Goal: Transaction & Acquisition: Obtain resource

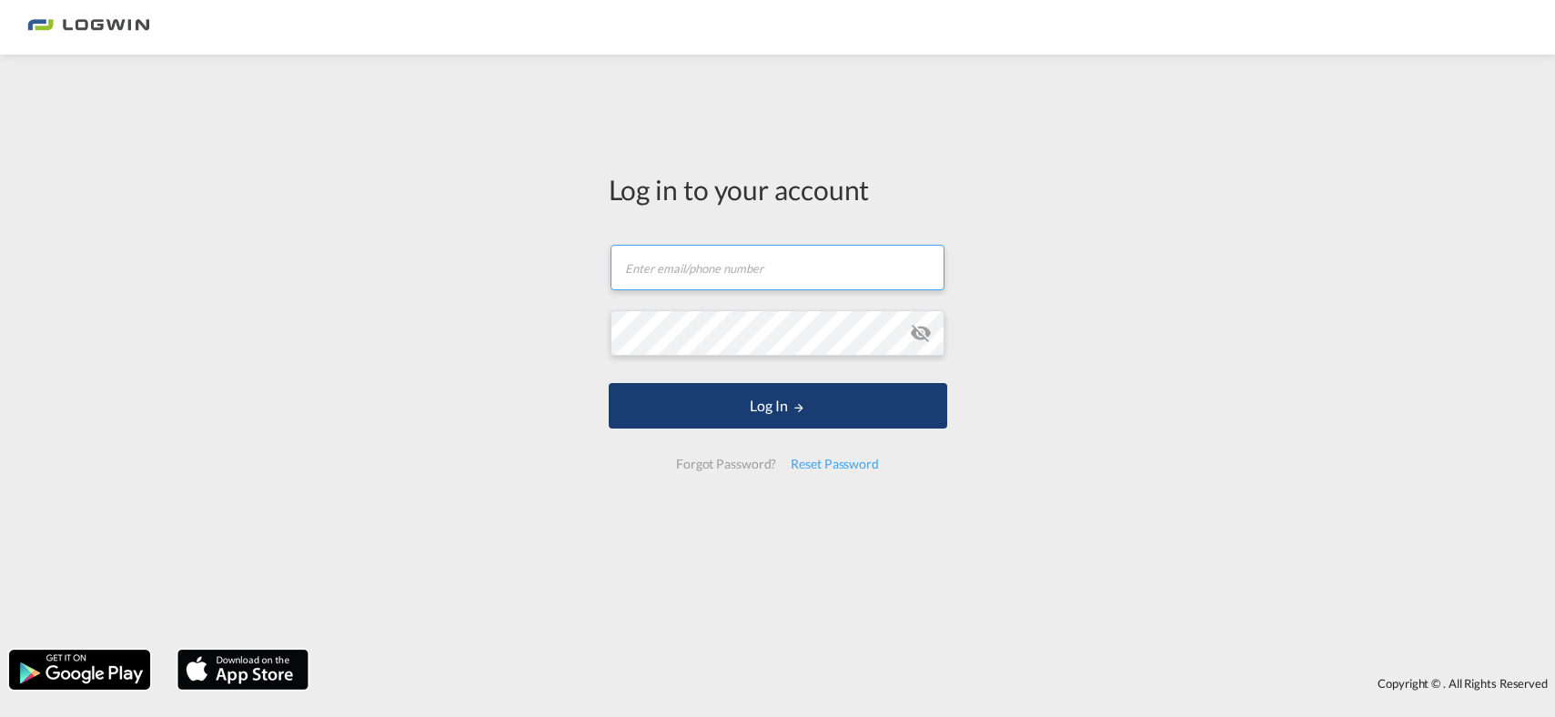
type input "[PERSON_NAME][EMAIL_ADDRESS][PERSON_NAME][DOMAIN_NAME]"
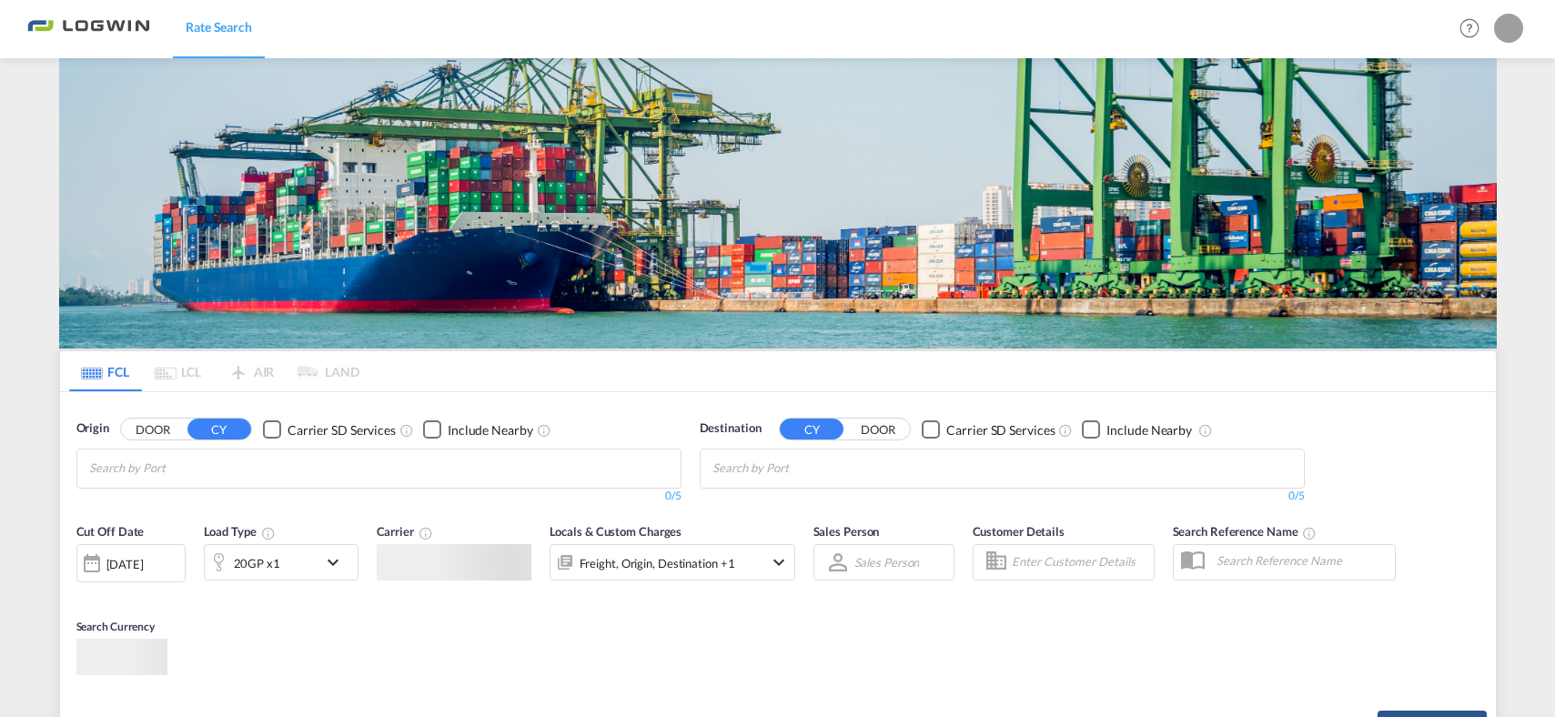
click at [666, 417] on body "Rate Search Rate Search Help Resources Product Release My Profile Logout FCL LC…" at bounding box center [777, 358] width 1555 height 717
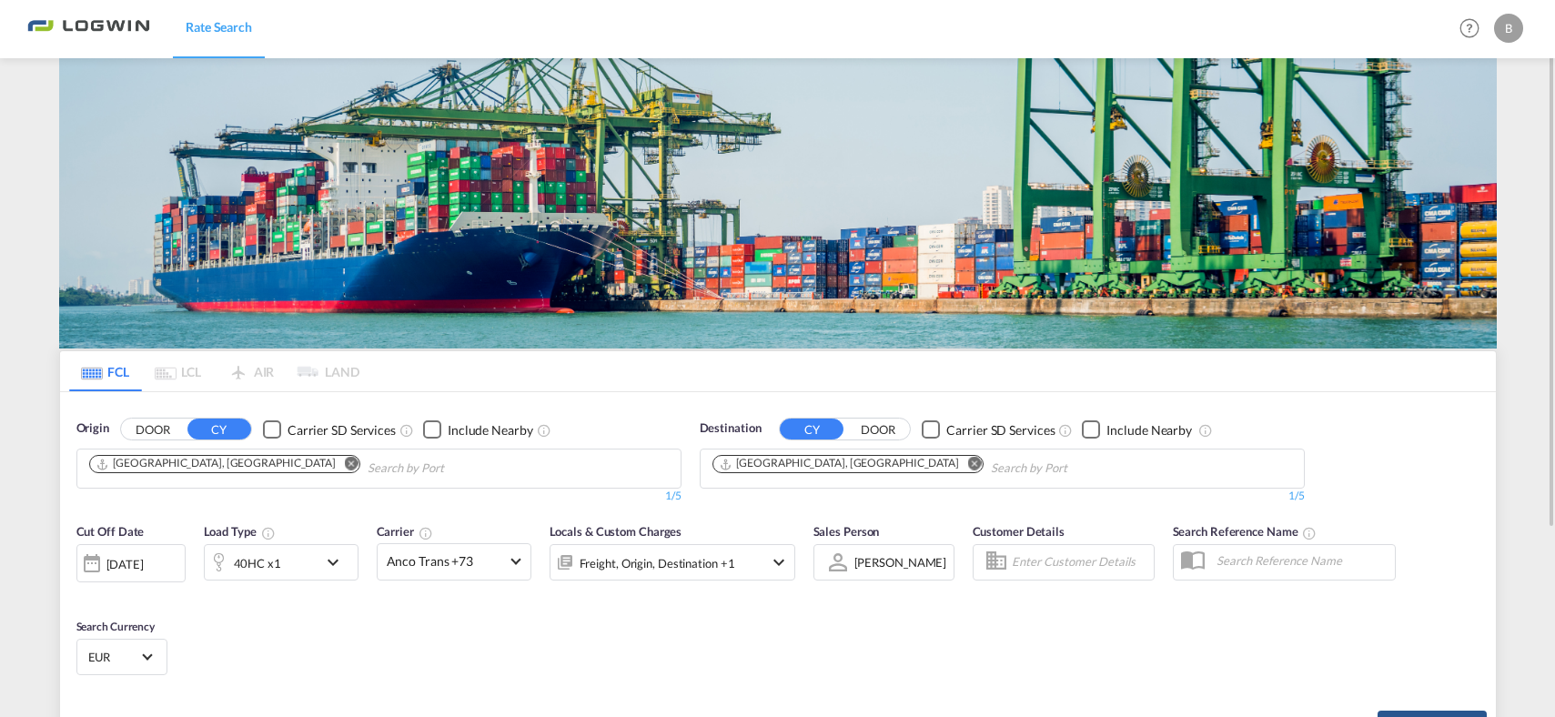
click at [337, 556] on md-icon "icon-chevron-down" at bounding box center [337, 562] width 31 height 22
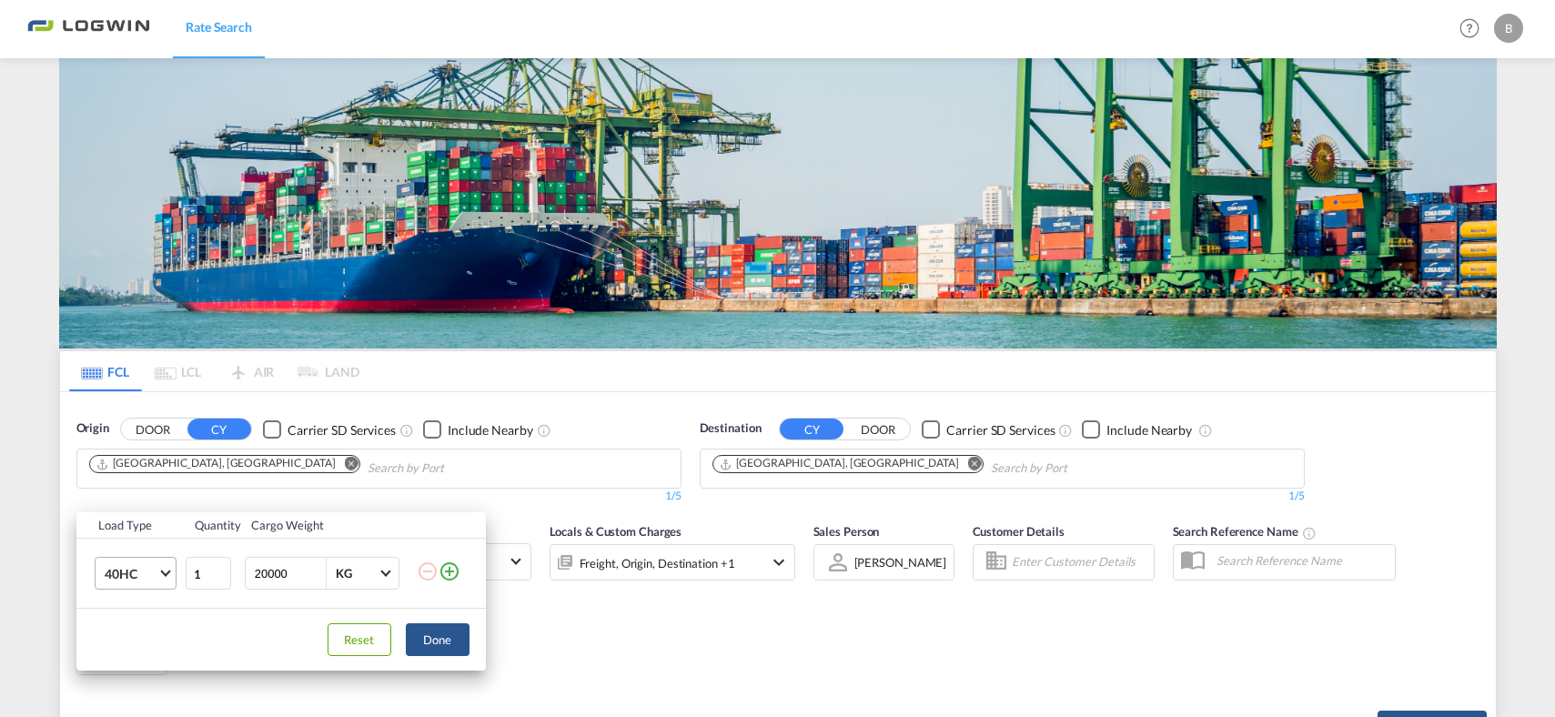
click at [173, 573] on md-select-value "40HC" at bounding box center [139, 573] width 73 height 31
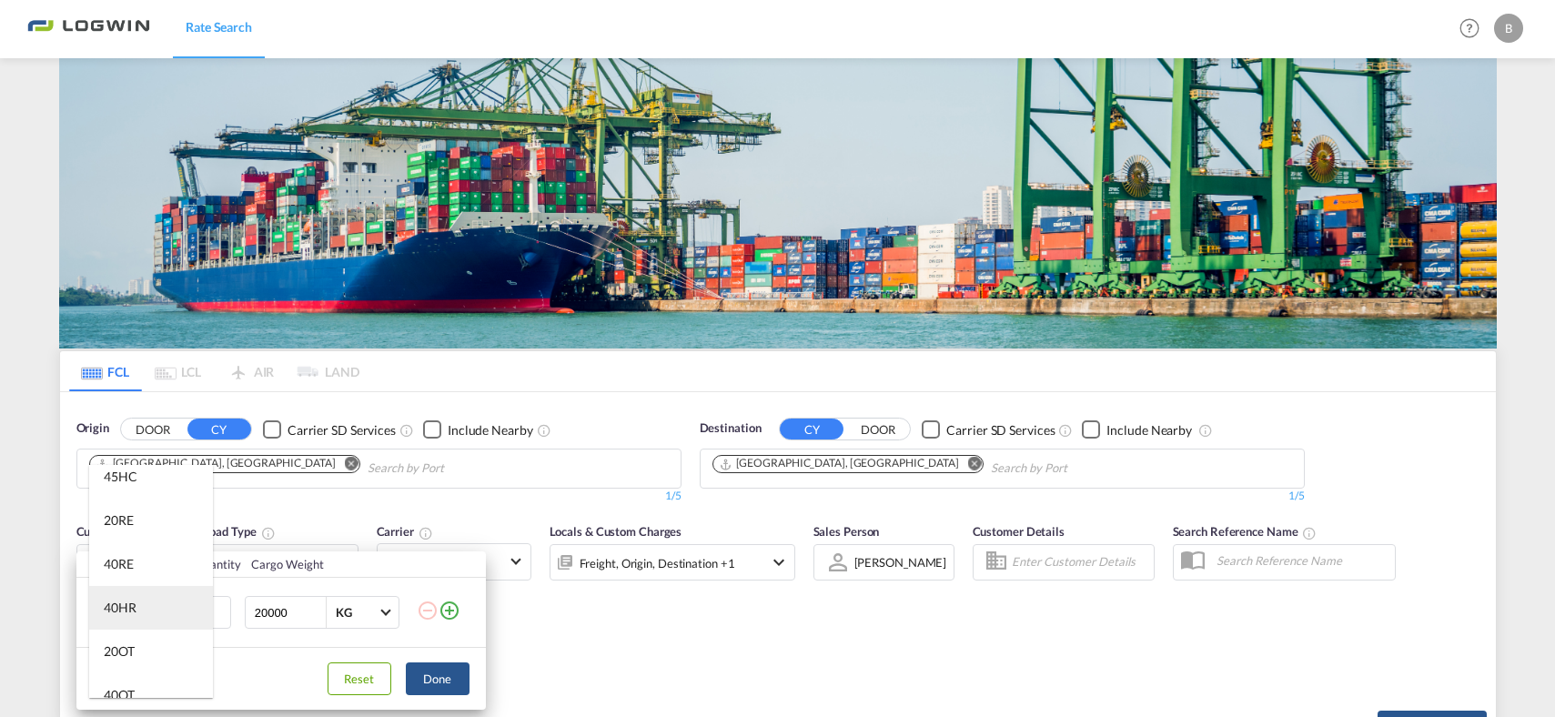
scroll to position [182, 0]
click at [113, 514] on div "40RE" at bounding box center [119, 523] width 30 height 18
click at [834, 457] on div "Load Type Quantity Cargo Weight 40RE 1 20000 KG KG Load type addition is restri…" at bounding box center [777, 358] width 1555 height 717
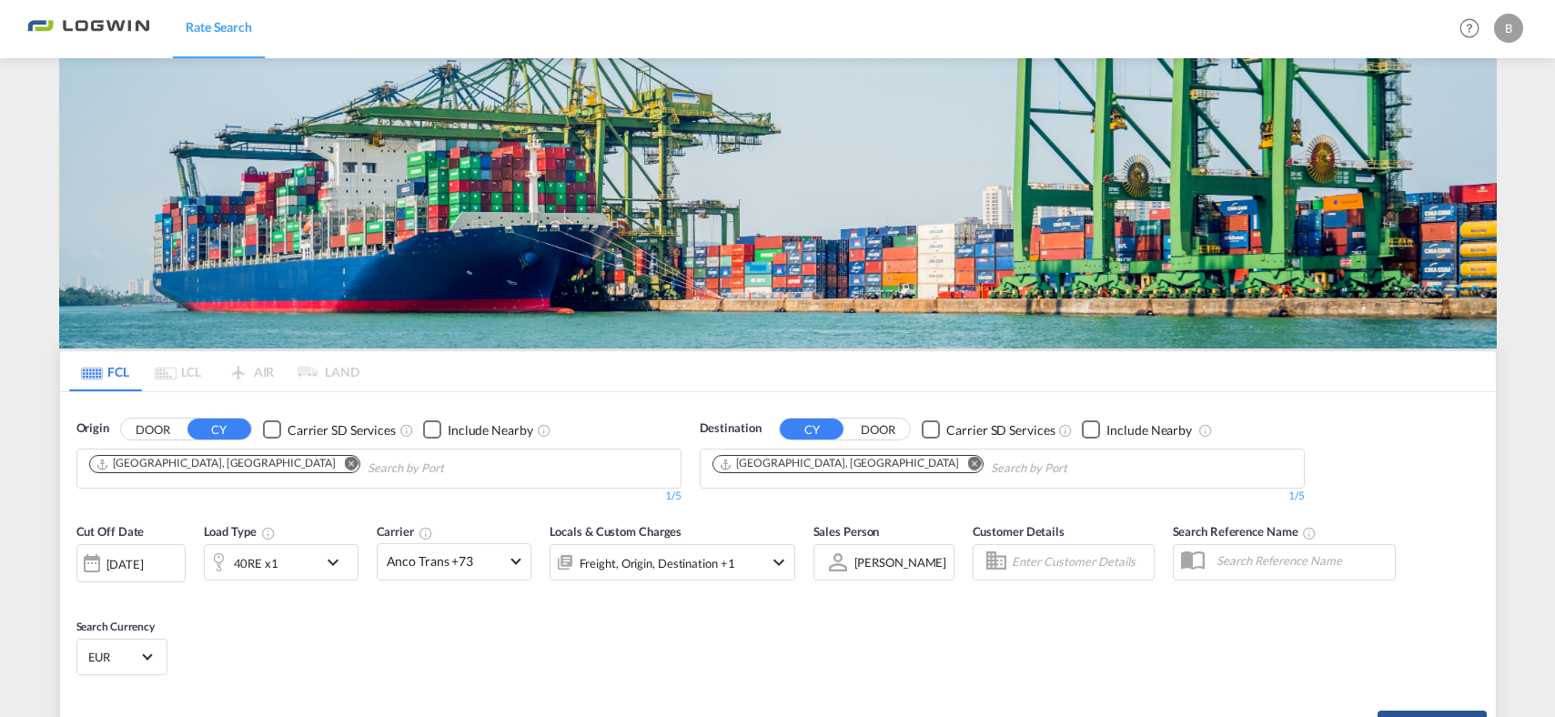
click at [967, 457] on md-icon "Remove" at bounding box center [974, 464] width 14 height 14
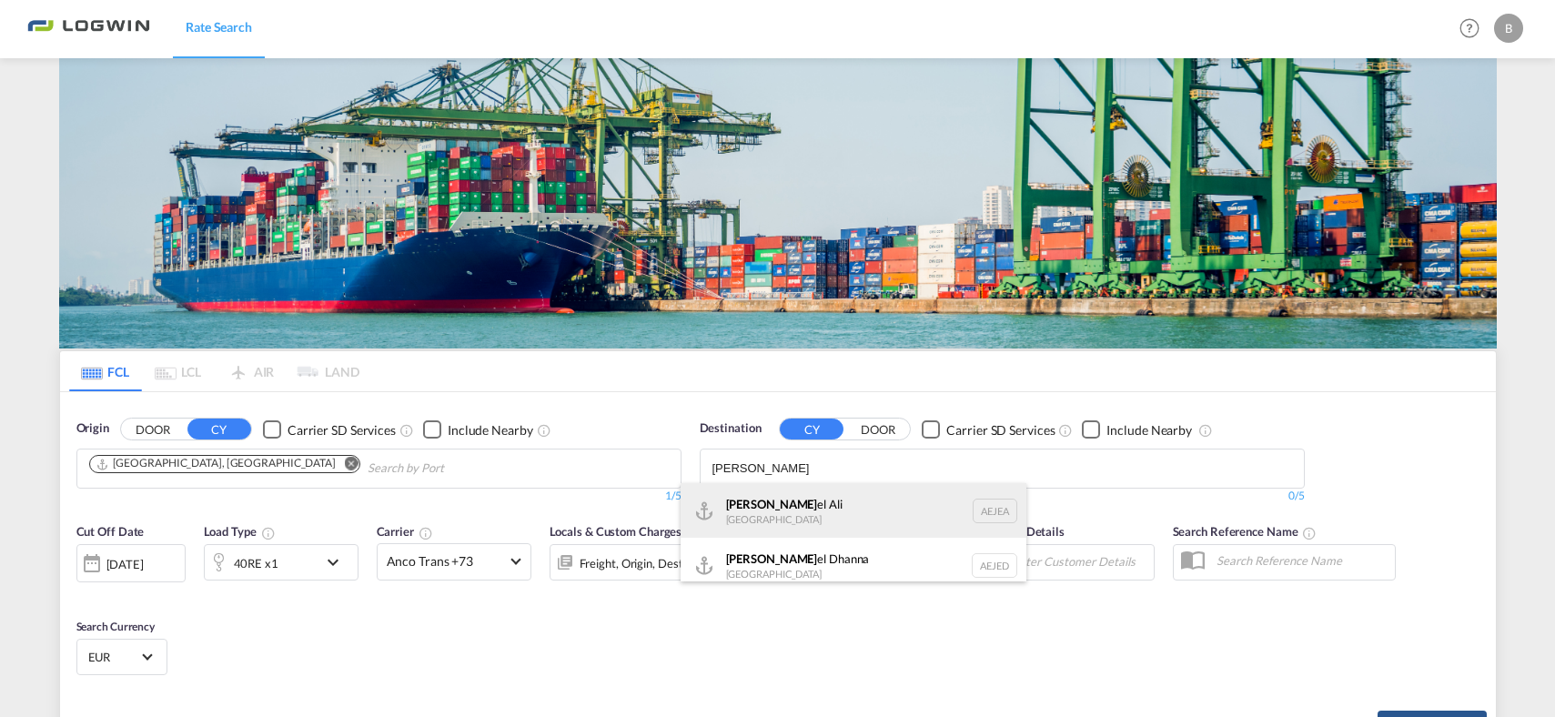
type input "jeb"
click at [748, 506] on div "Jeb el Ali United Arab Emirates AEJEA" at bounding box center [854, 510] width 346 height 55
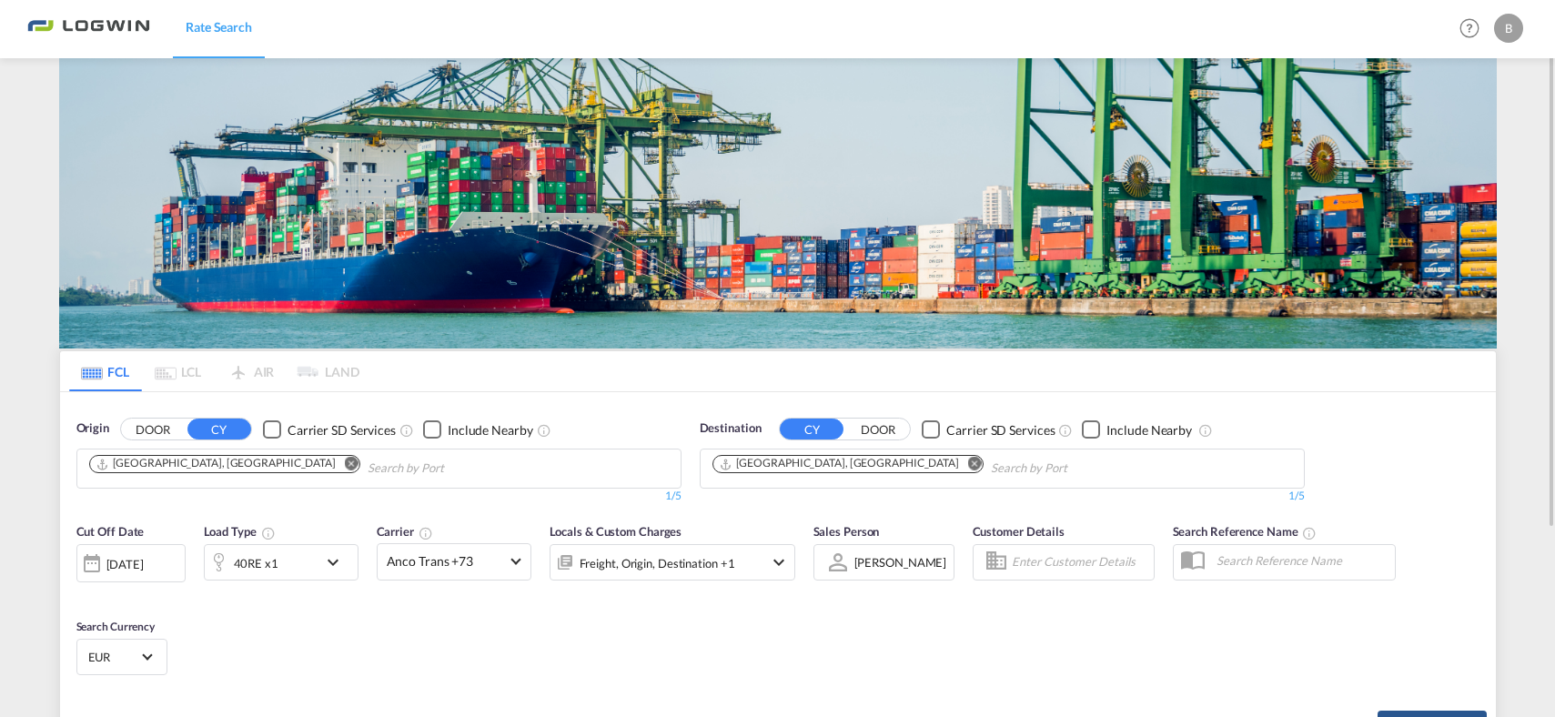
scroll to position [91, 0]
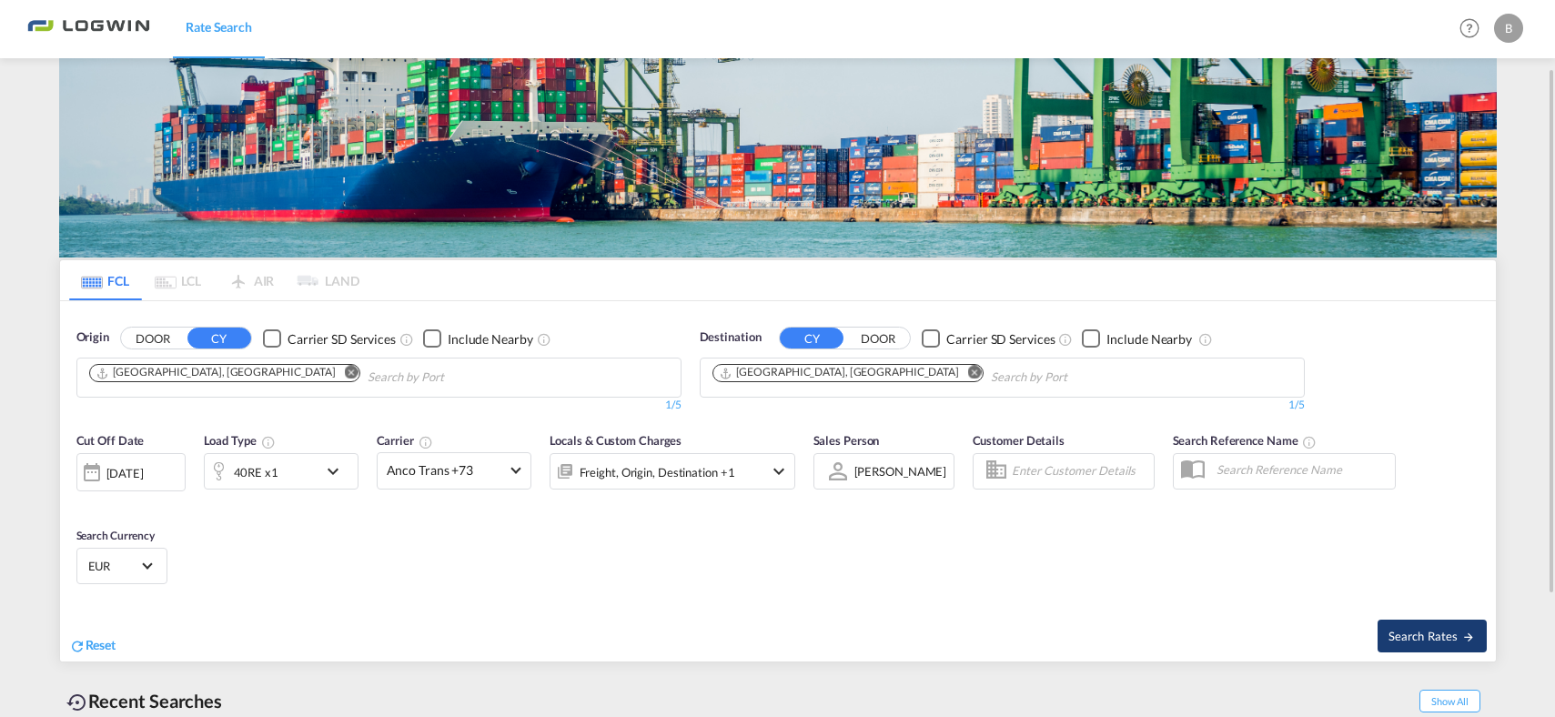
click at [1430, 631] on span "Search Rates" at bounding box center [1431, 636] width 87 height 15
type input "DEHAM to AEJEA / [DATE]"
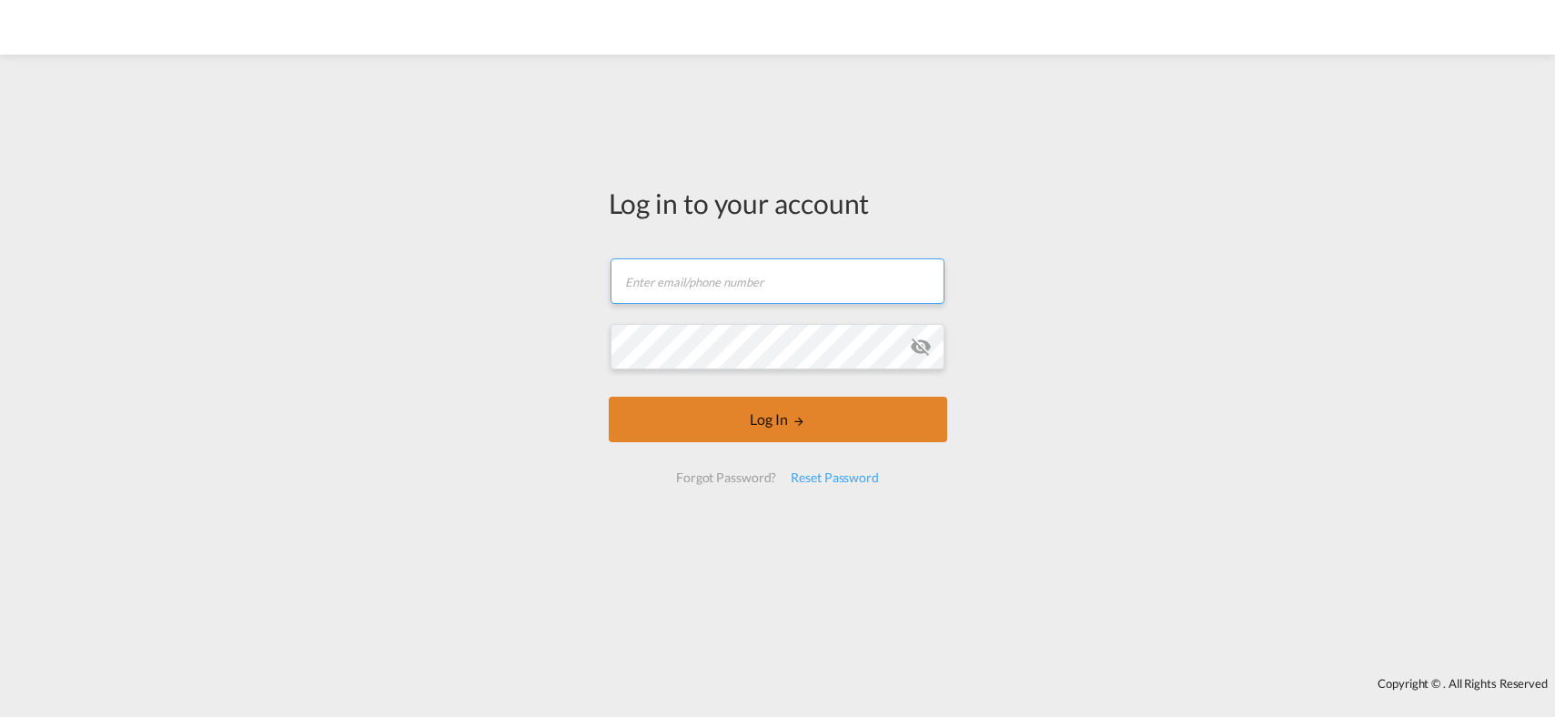
type input "[PERSON_NAME][EMAIL_ADDRESS][PERSON_NAME][DOMAIN_NAME]"
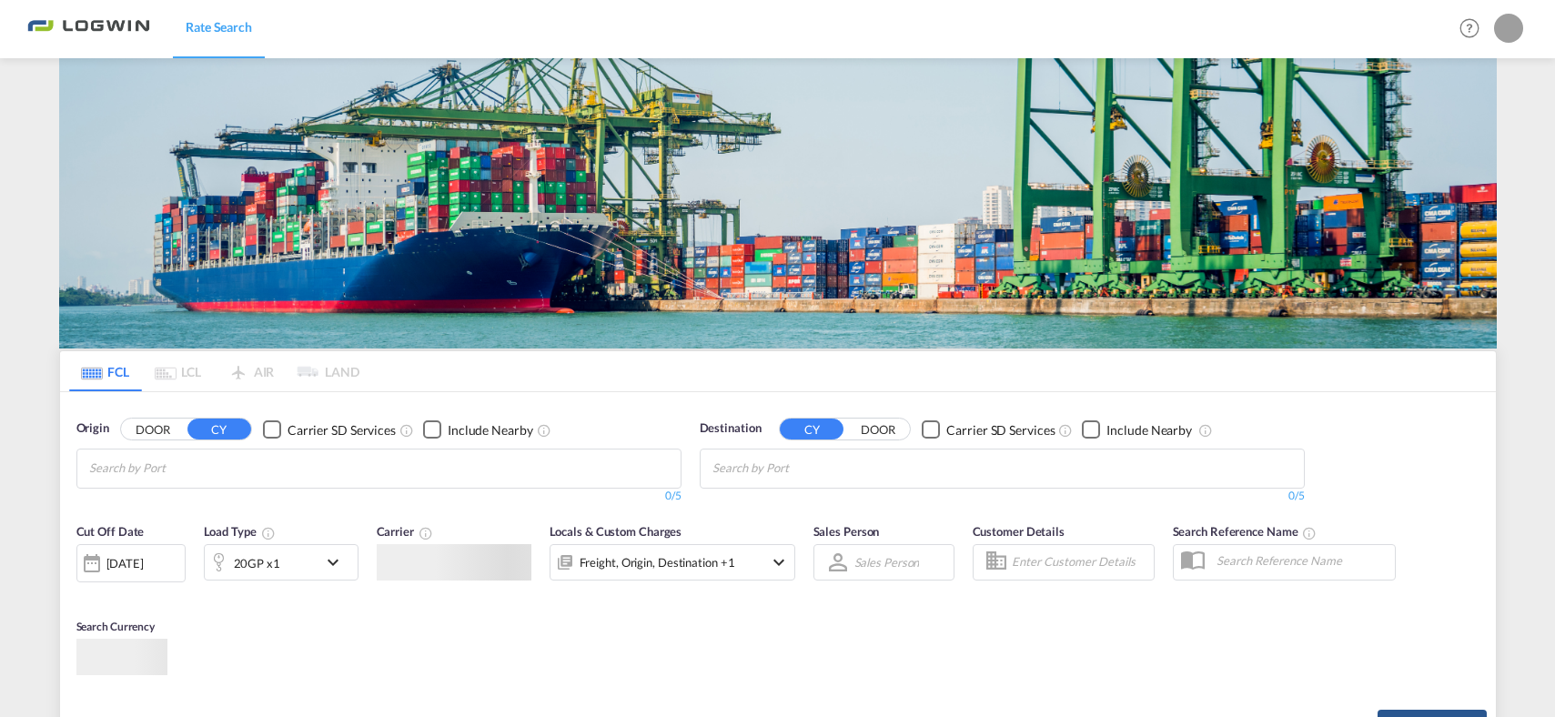
click at [714, 422] on body "Rate Search Rate Search Help Resources Product Release My Profile Logout FCL LC…" at bounding box center [777, 358] width 1555 height 717
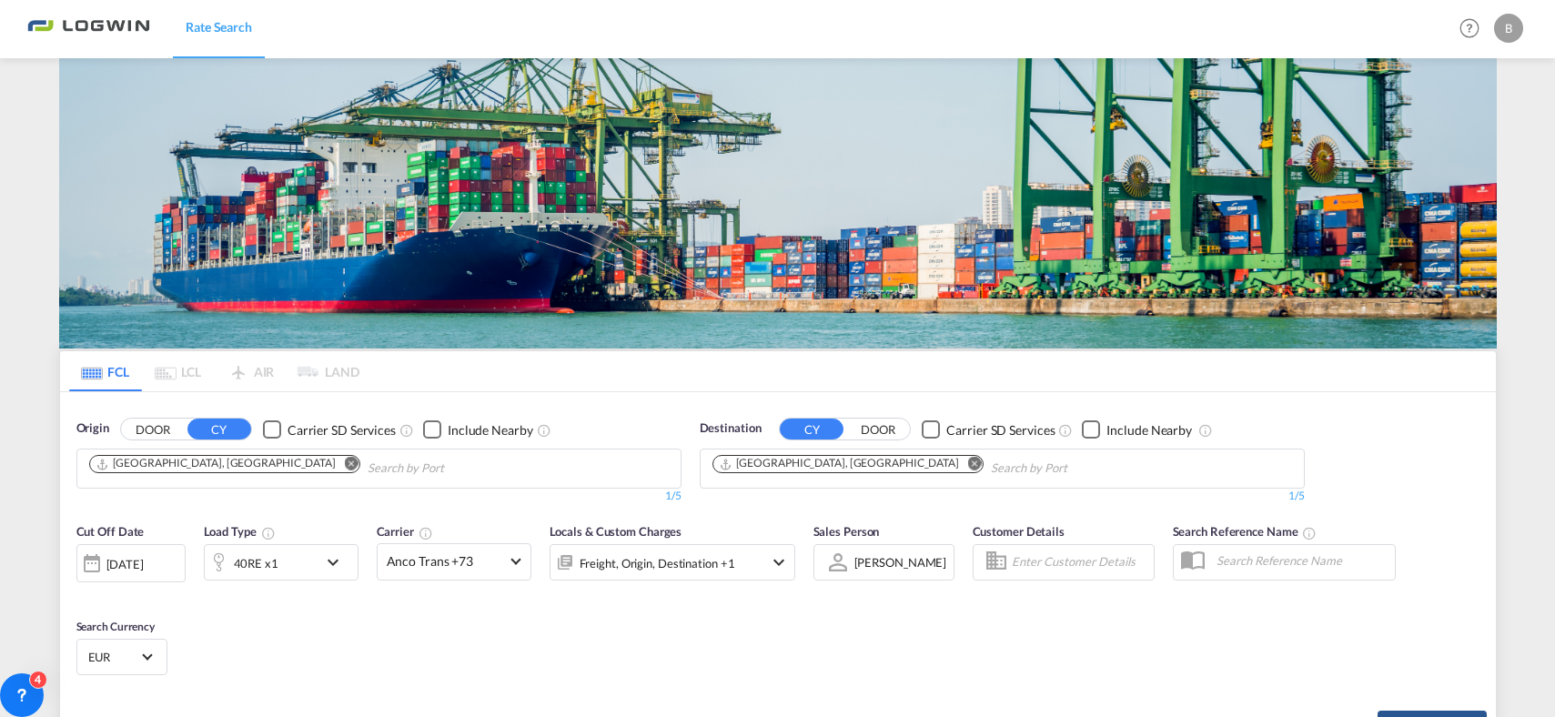
click at [299, 285] on img at bounding box center [777, 203] width 1437 height 290
click at [304, 560] on div "40RE x1" at bounding box center [261, 562] width 113 height 36
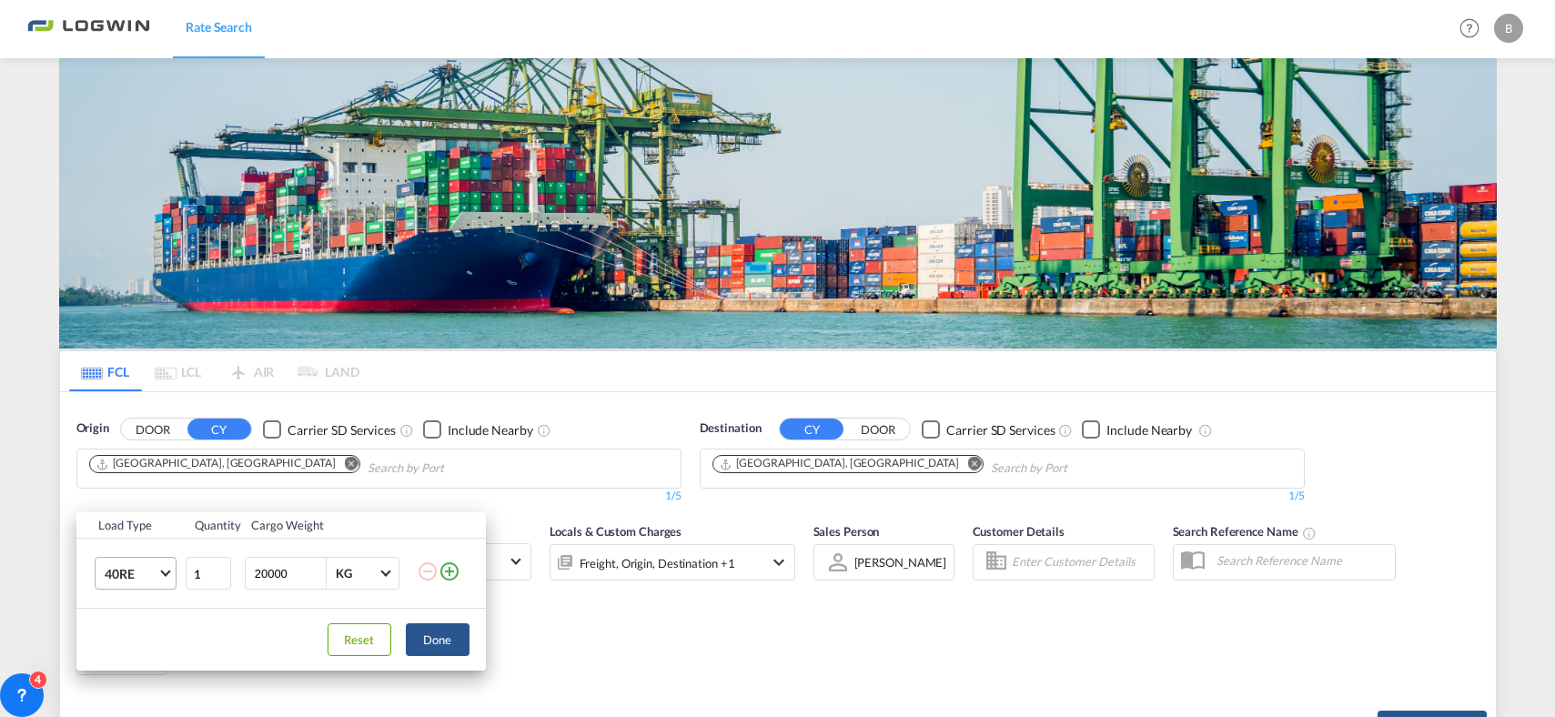
click at [168, 567] on md-select-value "40RE" at bounding box center [139, 573] width 73 height 31
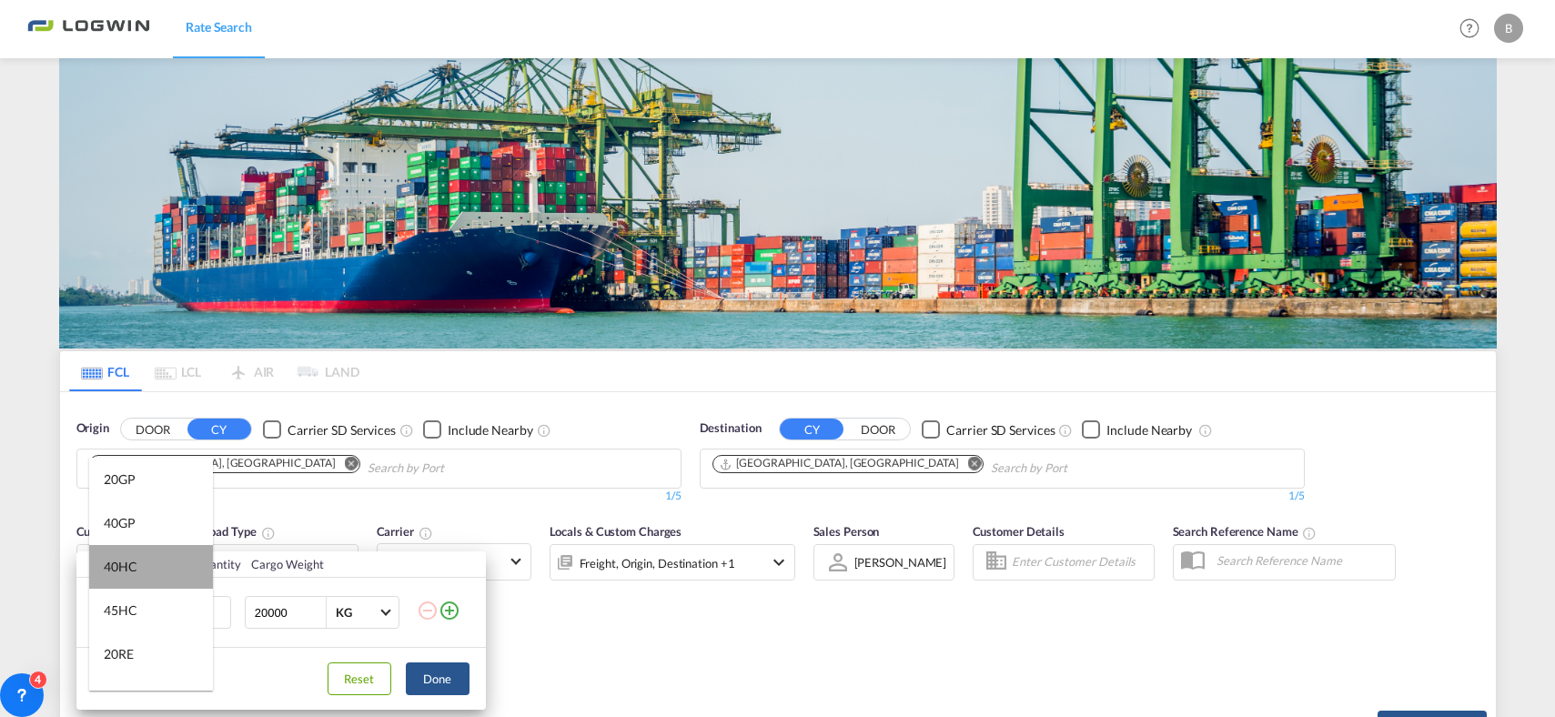
click at [155, 559] on md-option "40HC" at bounding box center [151, 567] width 124 height 44
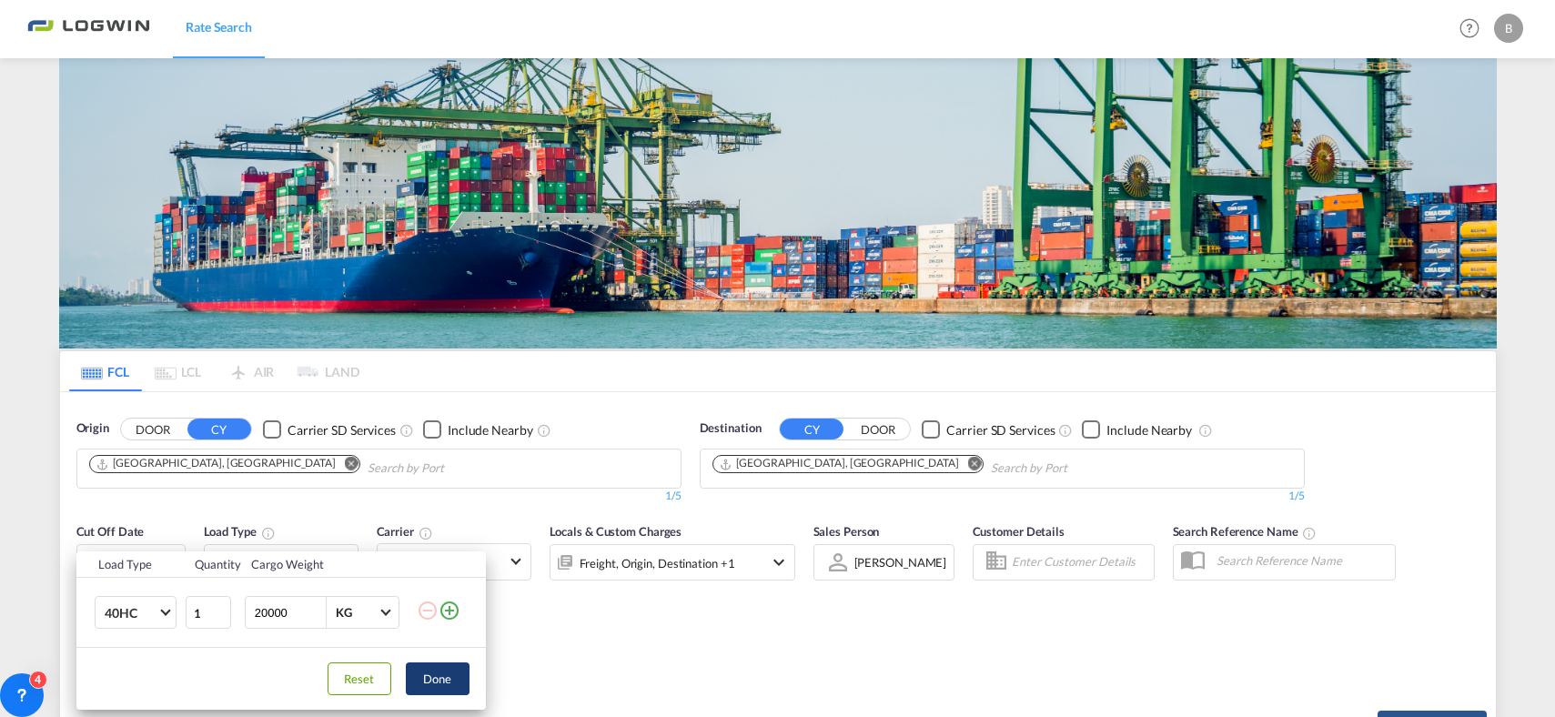
click at [440, 679] on button "Done" at bounding box center [438, 678] width 64 height 33
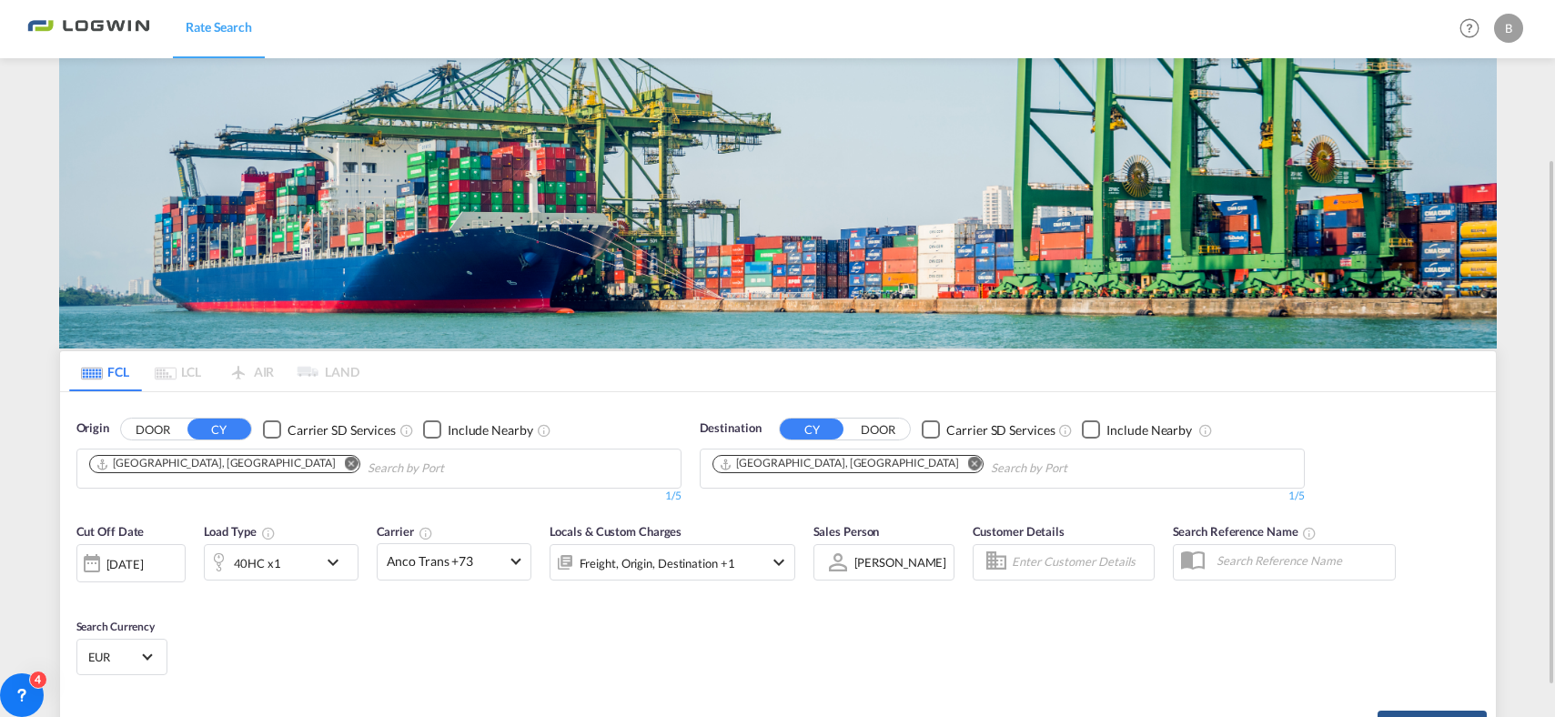
scroll to position [91, 0]
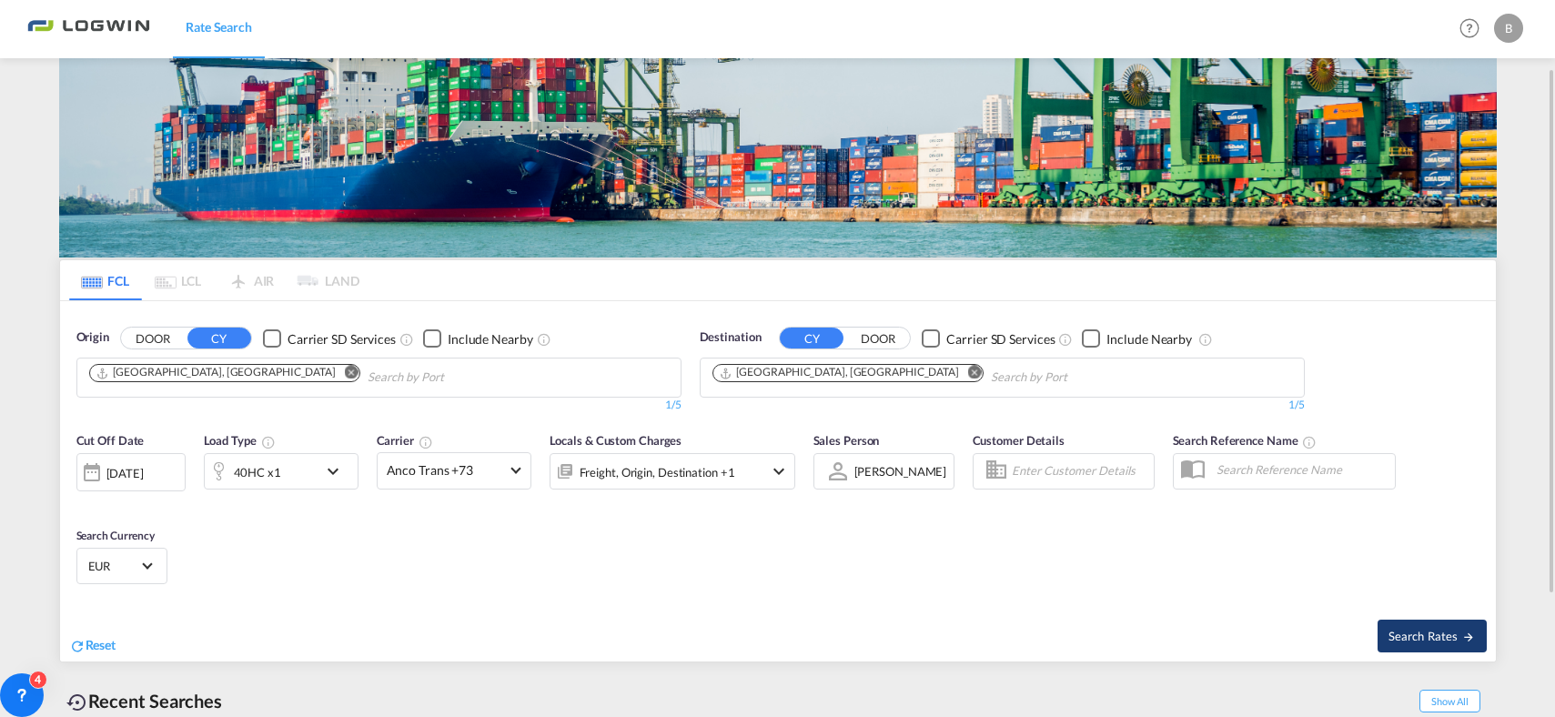
click at [1386, 643] on button "Search Rates" at bounding box center [1431, 636] width 109 height 33
type input "DEHAM to AEJEA / [DATE]"
